Goal: Task Accomplishment & Management: Manage account settings

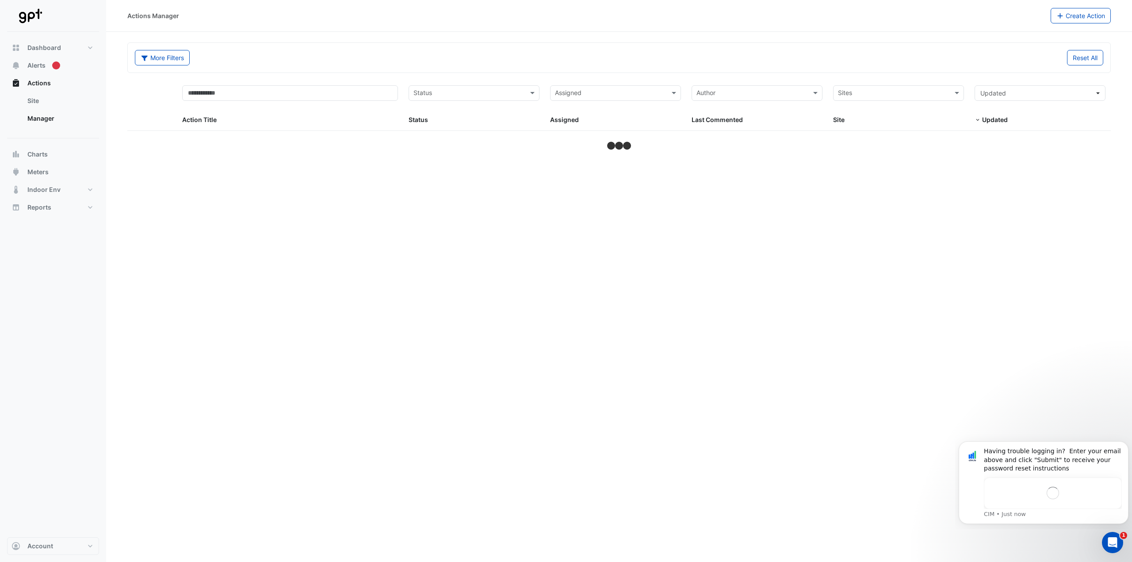
select select "***"
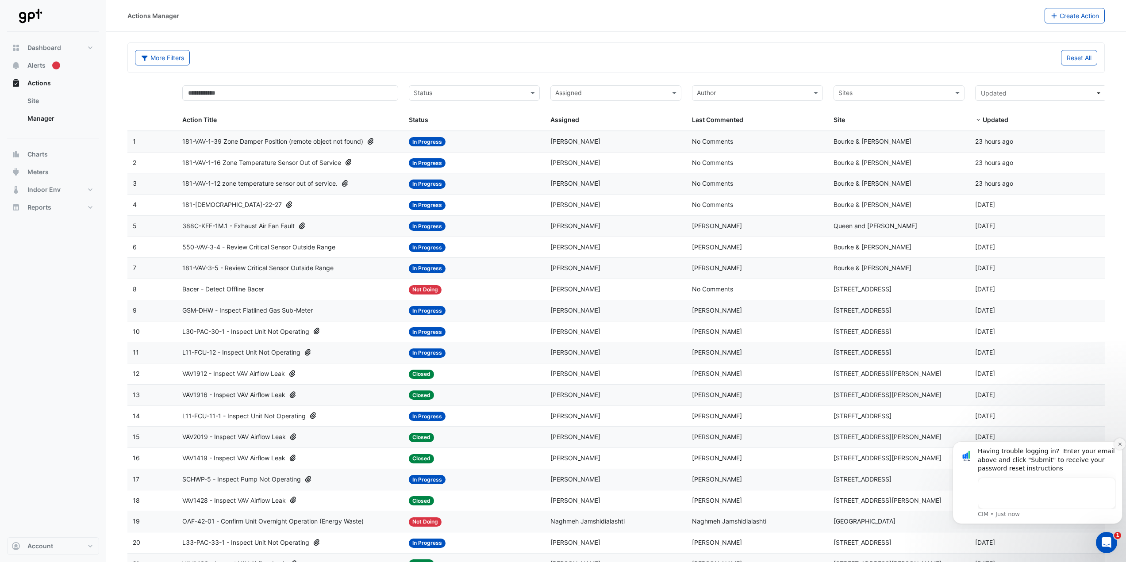
click at [1117, 446] on icon "Dismiss notification" at bounding box center [1119, 444] width 5 height 5
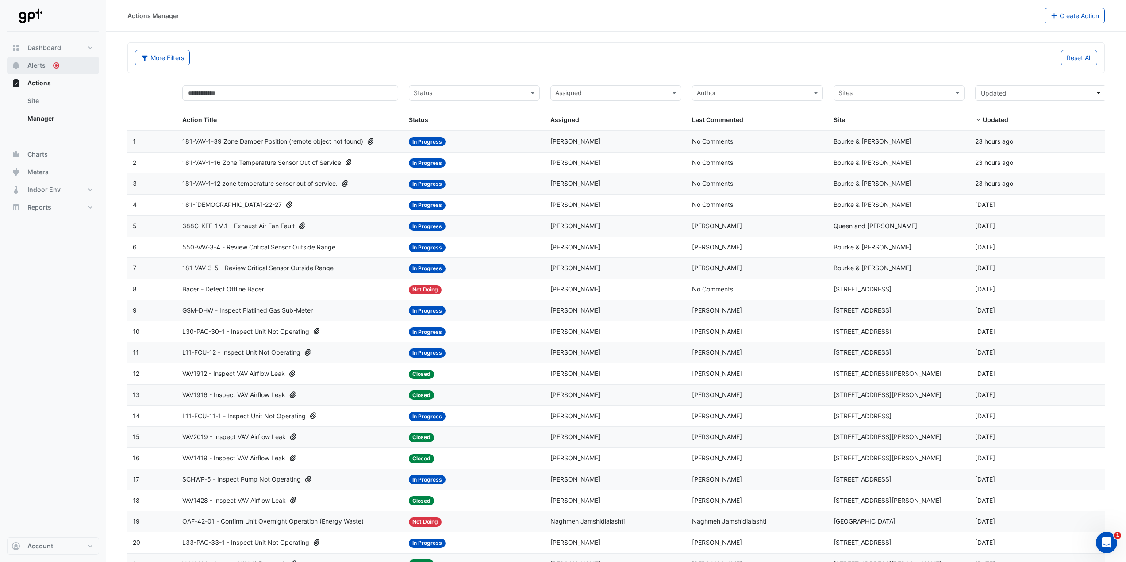
click at [40, 68] on span "Alerts" at bounding box center [36, 65] width 18 height 9
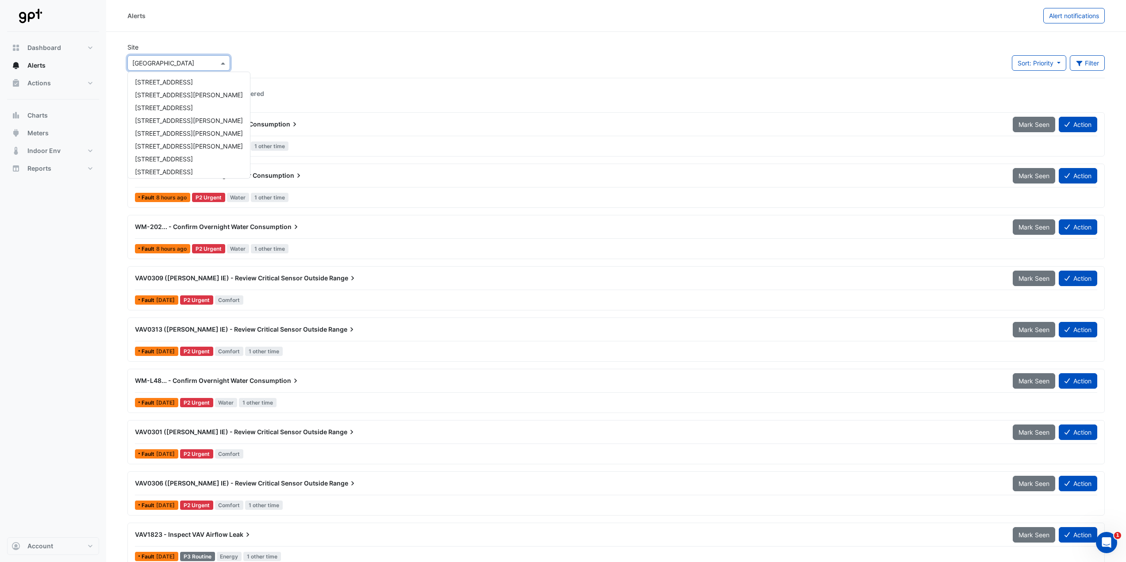
click at [194, 62] on input "text" at bounding box center [169, 63] width 75 height 9
click at [329, 46] on div "Site × [GEOGRAPHIC_DATA] [STREET_ADDRESS] [STREET_ADDRESS][PERSON_NAME] [GEOGRA…" at bounding box center [616, 59] width 988 height 35
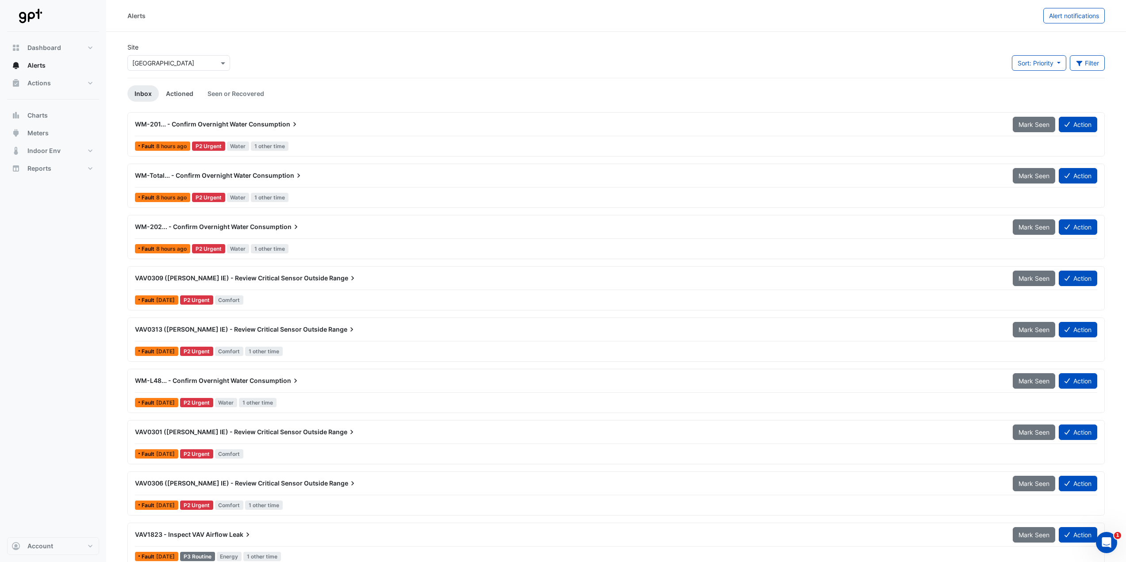
click at [175, 92] on link "Actioned" at bounding box center [180, 93] width 42 height 16
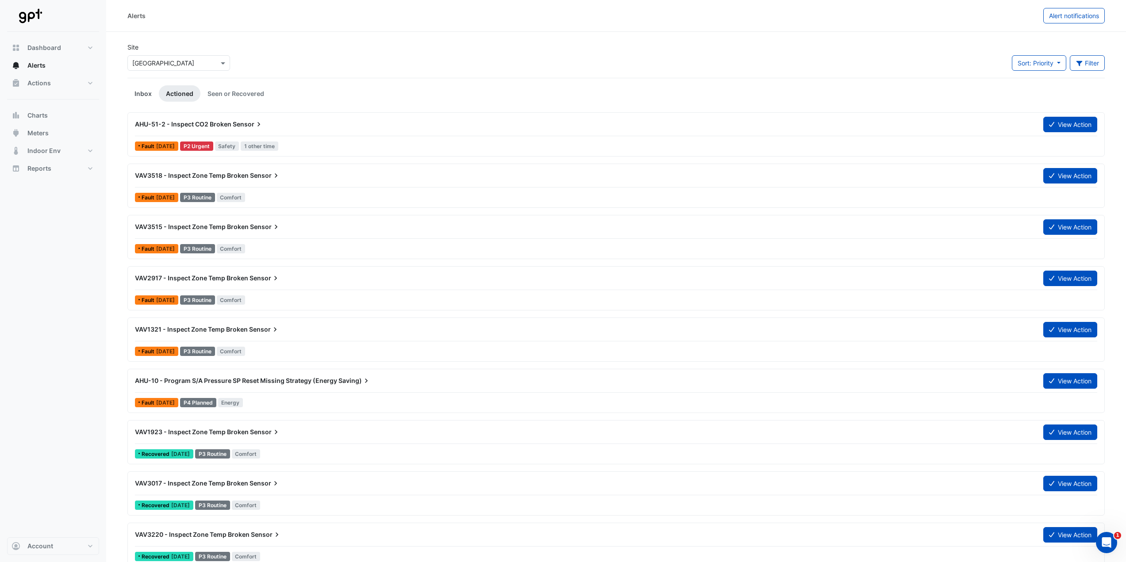
click at [137, 93] on link "Inbox" at bounding box center [142, 93] width 31 height 16
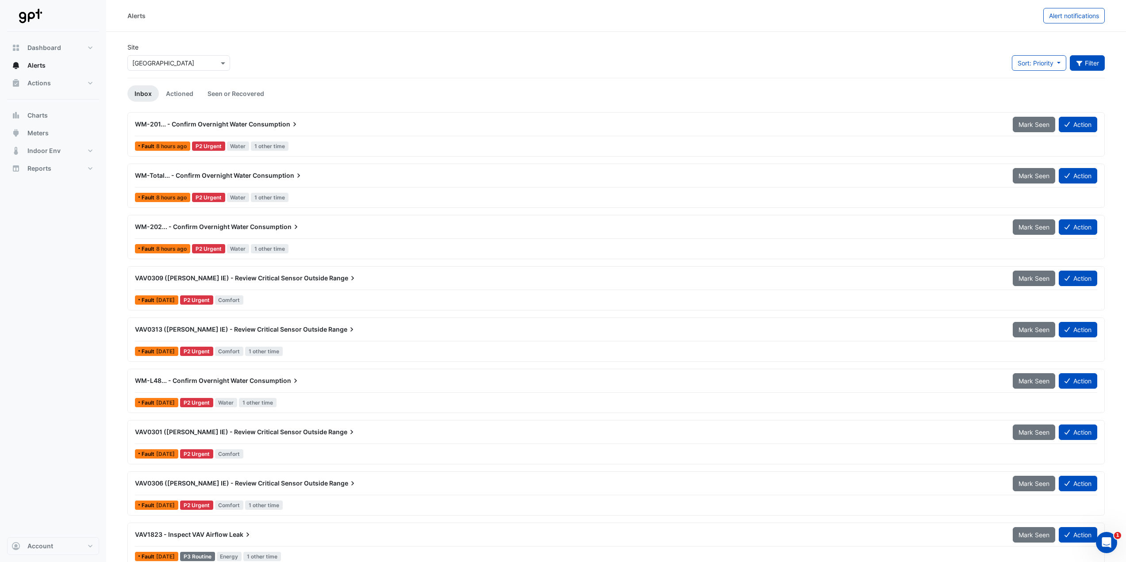
click at [1093, 62] on button "Filter" at bounding box center [1086, 62] width 35 height 15
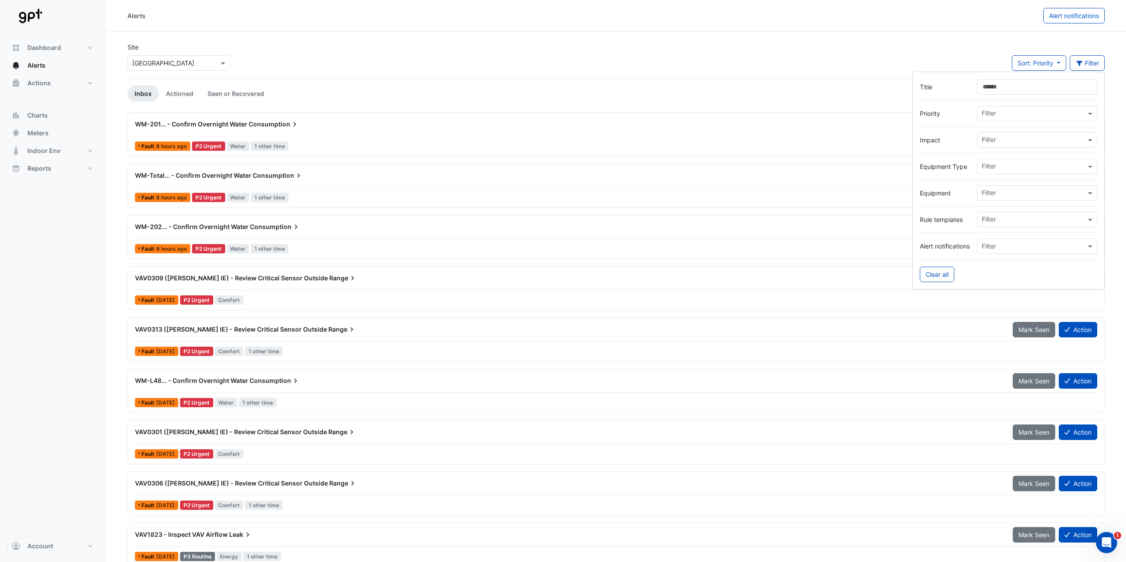
click at [999, 171] on input "text" at bounding box center [1033, 167] width 104 height 9
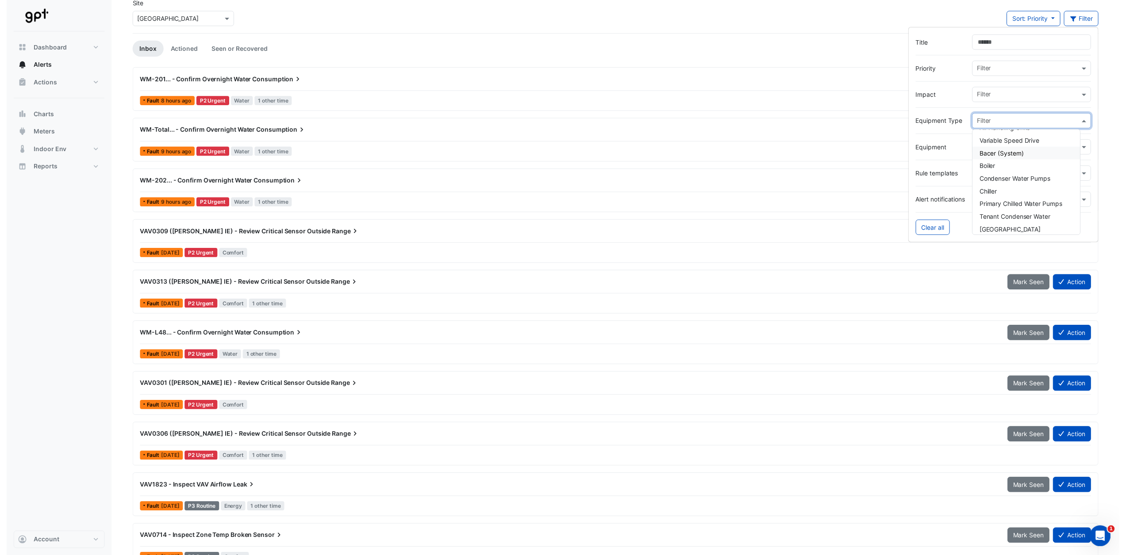
scroll to position [0, 0]
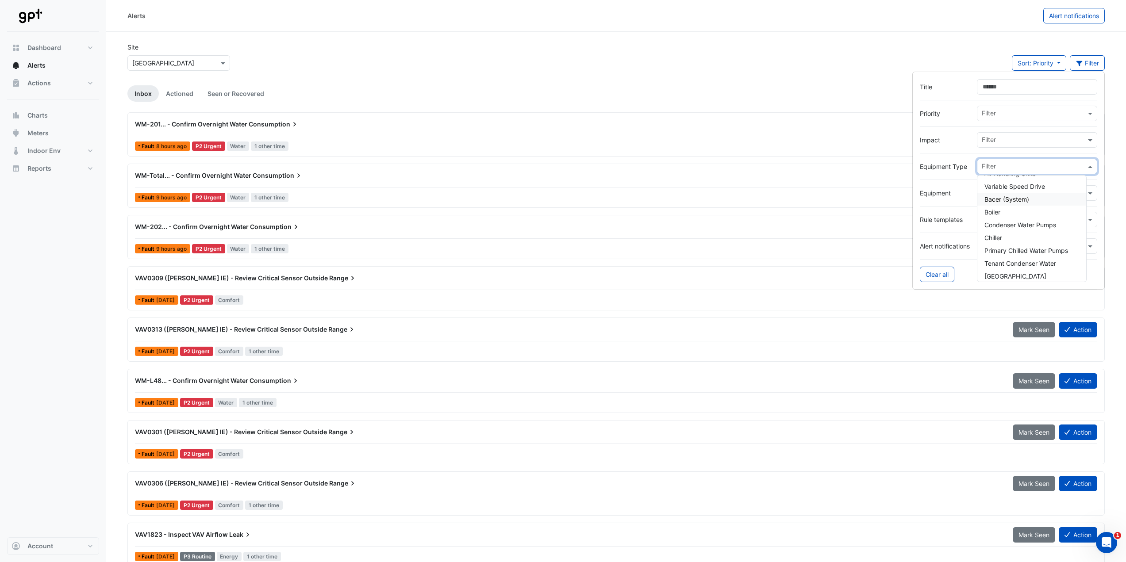
click at [954, 242] on label "Alert notifications" at bounding box center [944, 245] width 50 height 9
click at [1017, 247] on input "text" at bounding box center [1027, 246] width 93 height 9
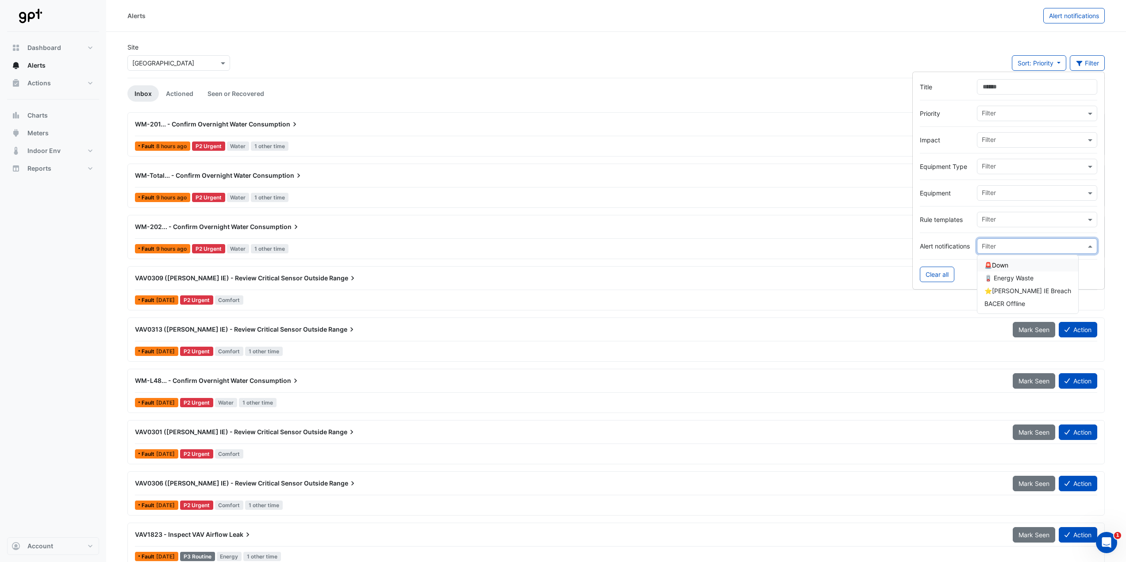
click at [1017, 247] on input "text" at bounding box center [1027, 246] width 93 height 9
click at [988, 192] on input "text" at bounding box center [1033, 193] width 104 height 9
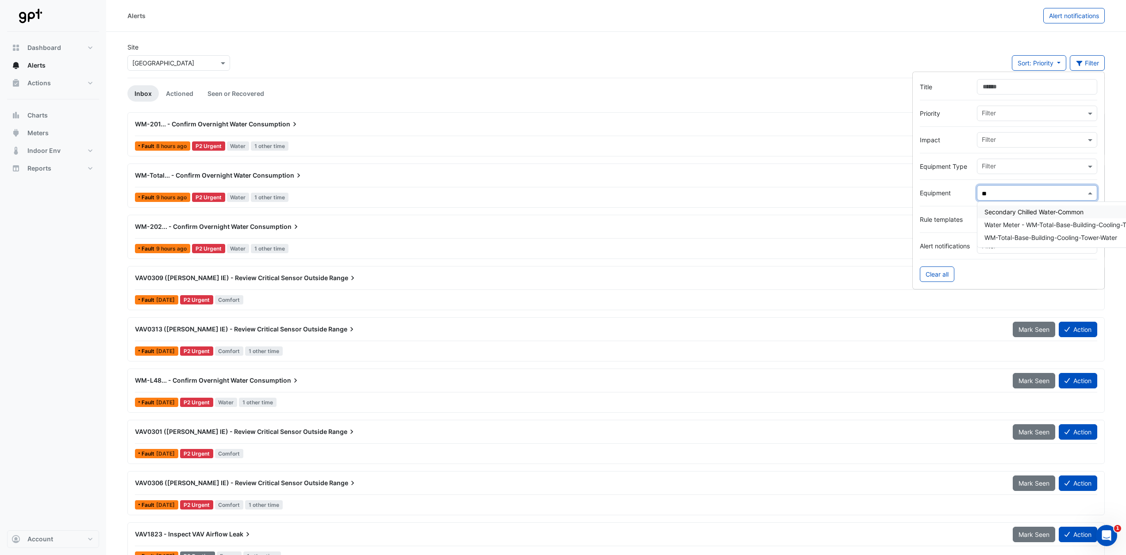
type input "**"
click at [1002, 140] on input "text" at bounding box center [1033, 140] width 104 height 9
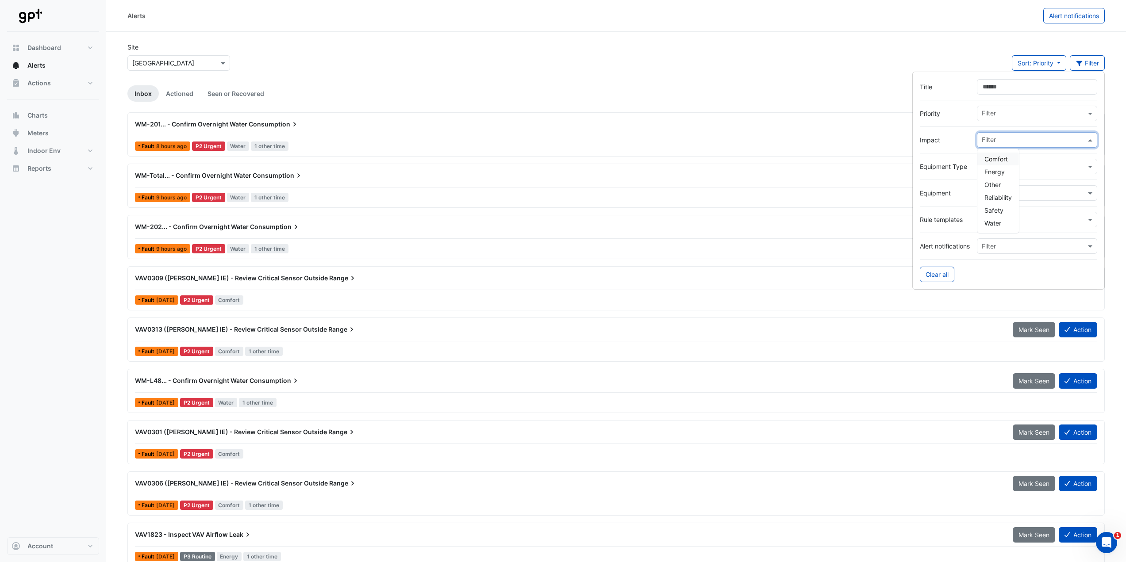
click at [1007, 160] on span "Comfort" at bounding box center [995, 159] width 23 height 8
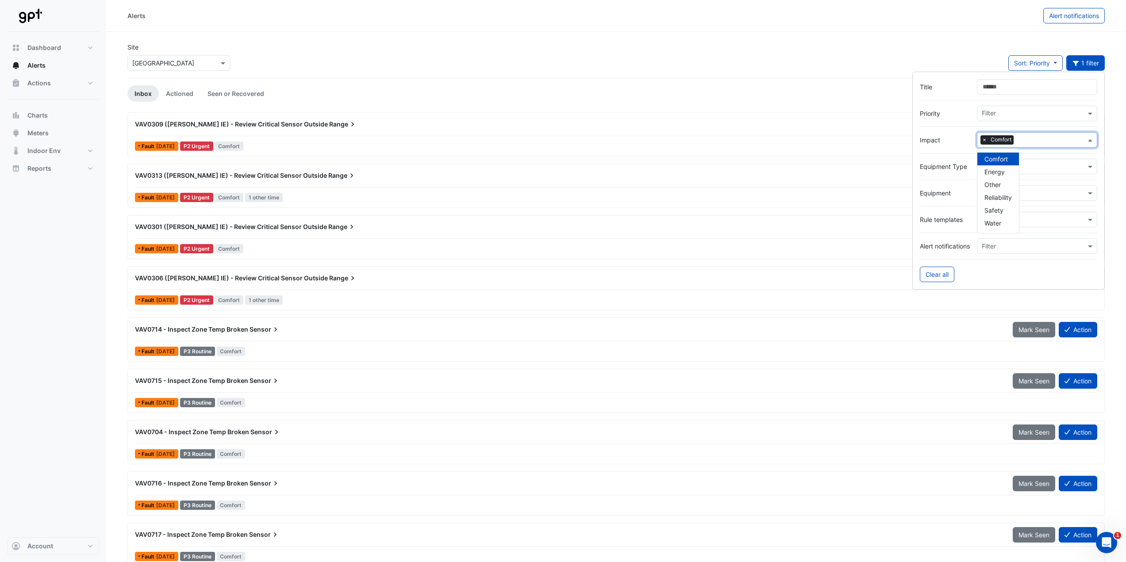
click at [994, 112] on input "text" at bounding box center [1033, 114] width 104 height 9
click at [996, 91] on input "Title" at bounding box center [1037, 86] width 120 height 15
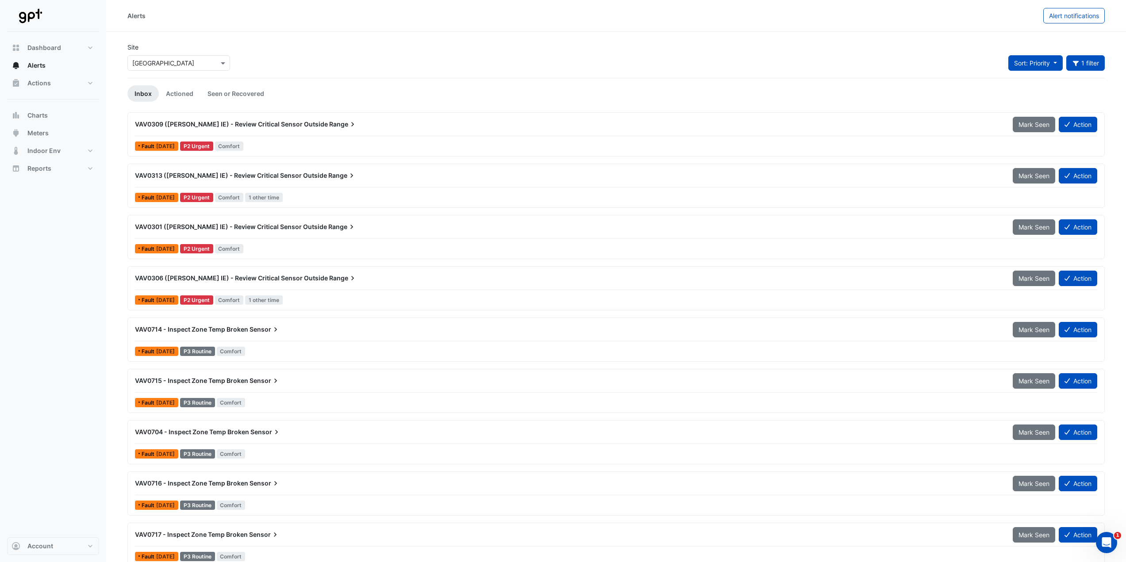
click at [1047, 64] on span "Sort: Priority" at bounding box center [1032, 63] width 36 height 8
click at [1036, 95] on li "Updated" at bounding box center [1042, 94] width 70 height 13
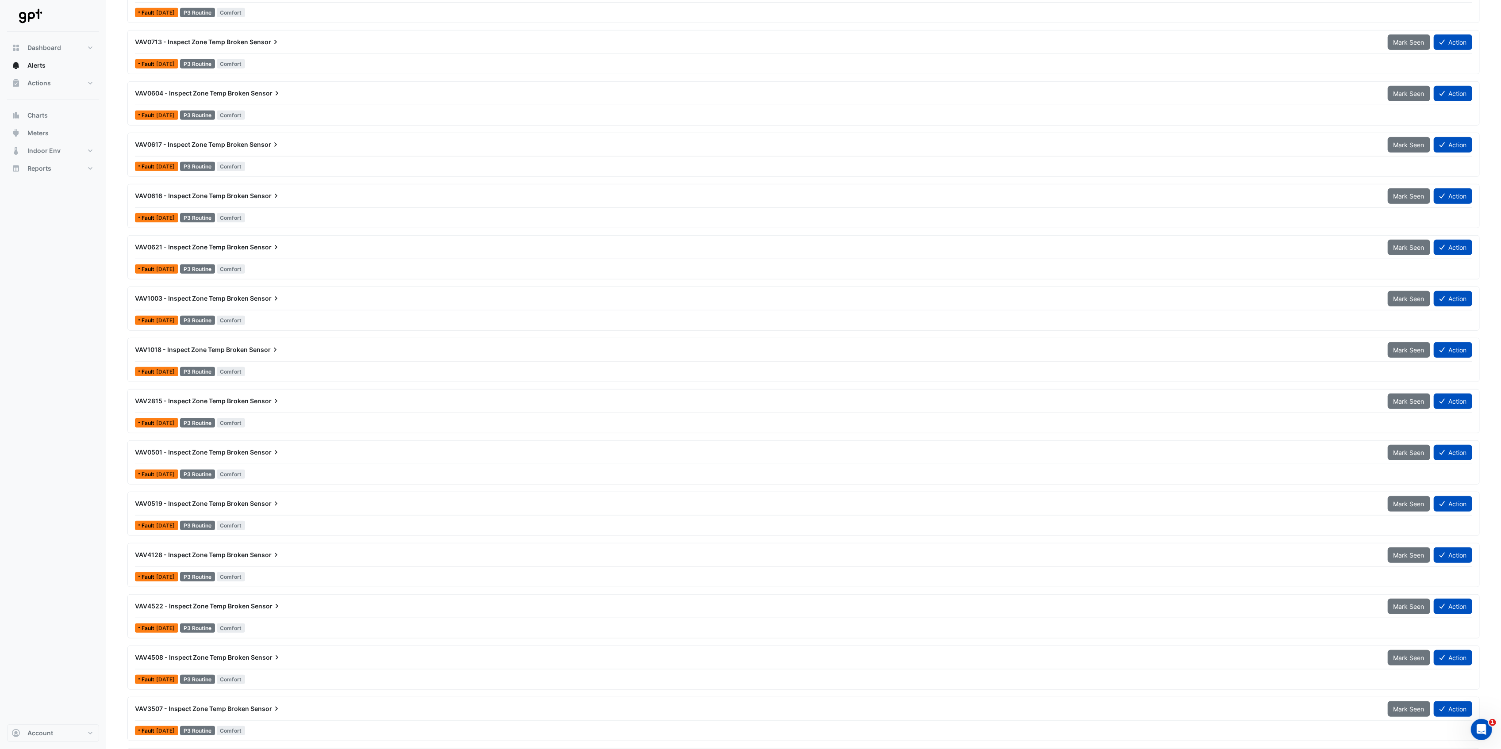
scroll to position [708, 0]
